Goal: Book appointment/travel/reservation

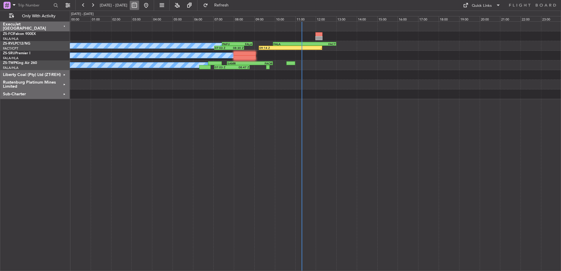
click at [139, 6] on button at bounding box center [134, 5] width 9 height 9
select select "10"
select select "2025"
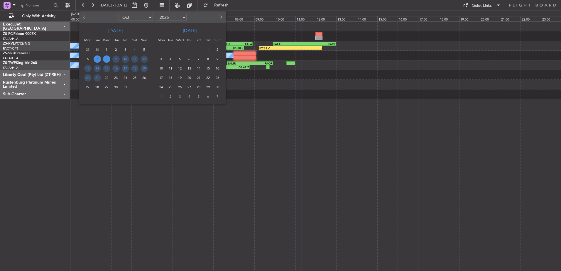
click at [106, 60] on span "8" at bounding box center [106, 59] width 7 height 7
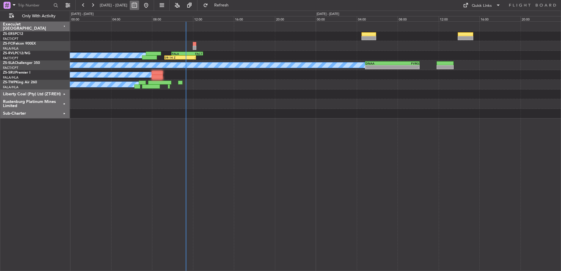
click at [139, 6] on button at bounding box center [134, 5] width 9 height 9
select select "10"
select select "2025"
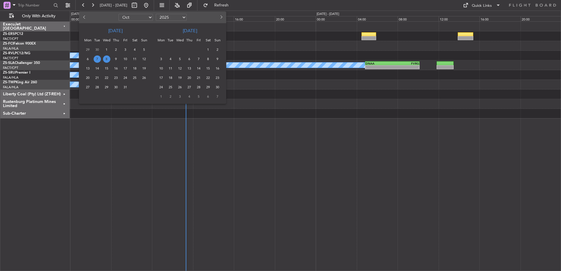
click at [107, 59] on span "8" at bounding box center [106, 59] width 7 height 7
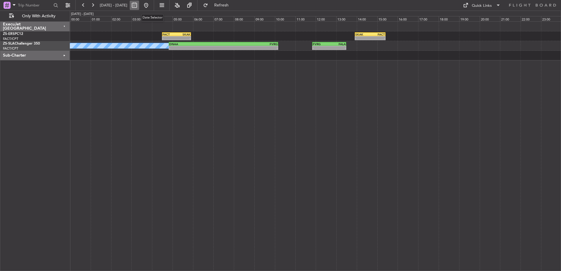
click at [139, 6] on button at bounding box center [134, 5] width 9 height 9
select select "10"
select select "2025"
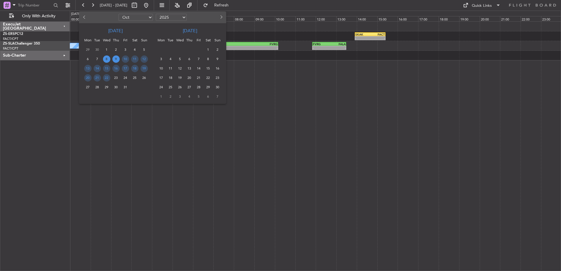
click at [116, 59] on span "9" at bounding box center [115, 59] width 7 height 7
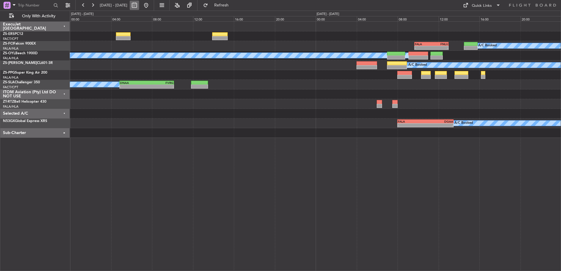
click at [139, 6] on button at bounding box center [134, 5] width 9 height 9
select select "10"
select select "2025"
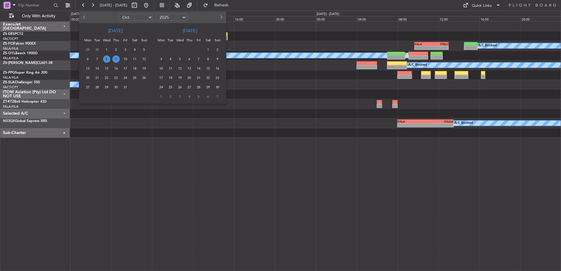
click at [116, 59] on span "9" at bounding box center [115, 59] width 7 height 7
